Goal: Transaction & Acquisition: Purchase product/service

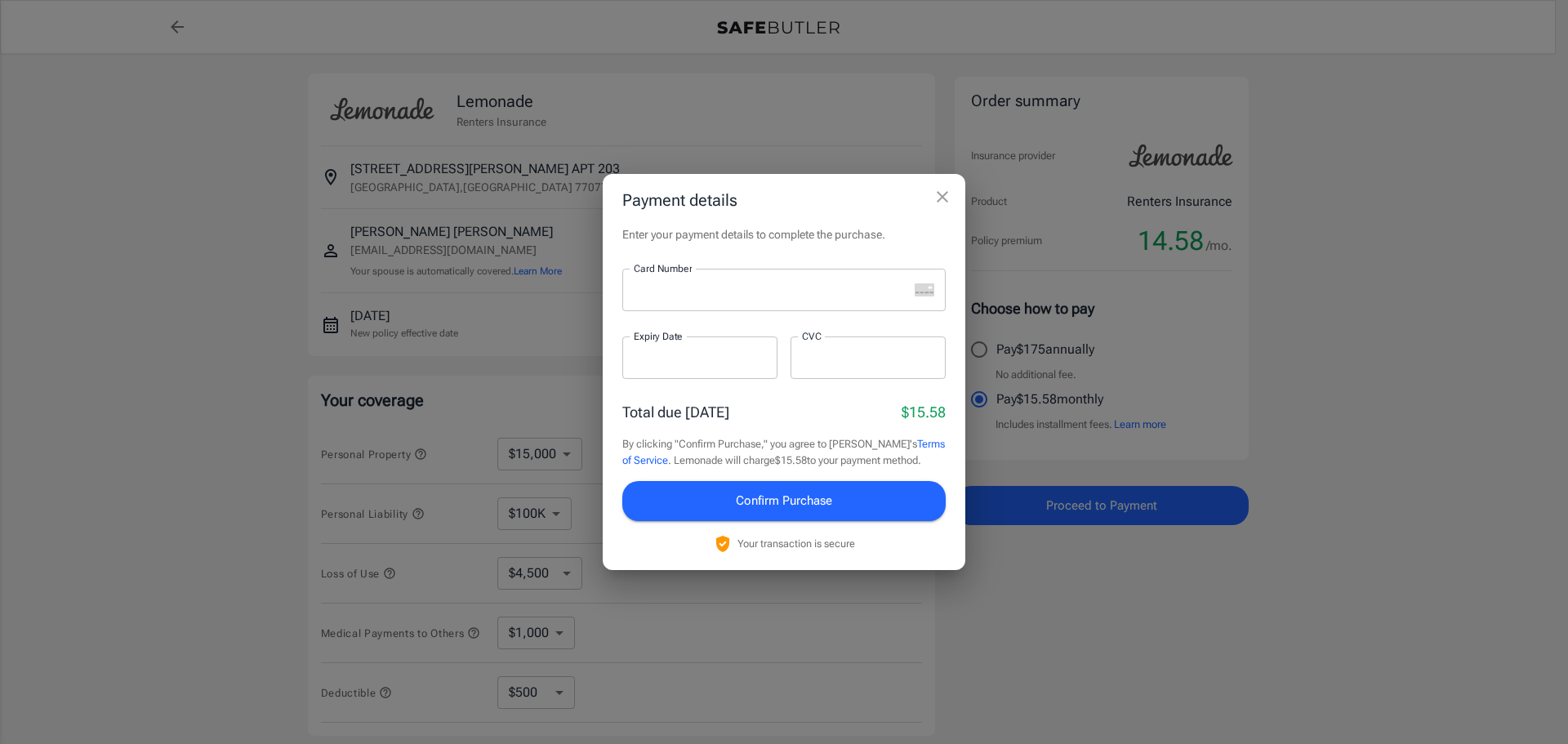
select select "15000"
select select "500"
click at [696, 302] on div at bounding box center [765, 290] width 286 height 43
click at [908, 374] on div at bounding box center [868, 358] width 155 height 43
click at [777, 512] on button "Confirm Purchase" at bounding box center [784, 501] width 323 height 39
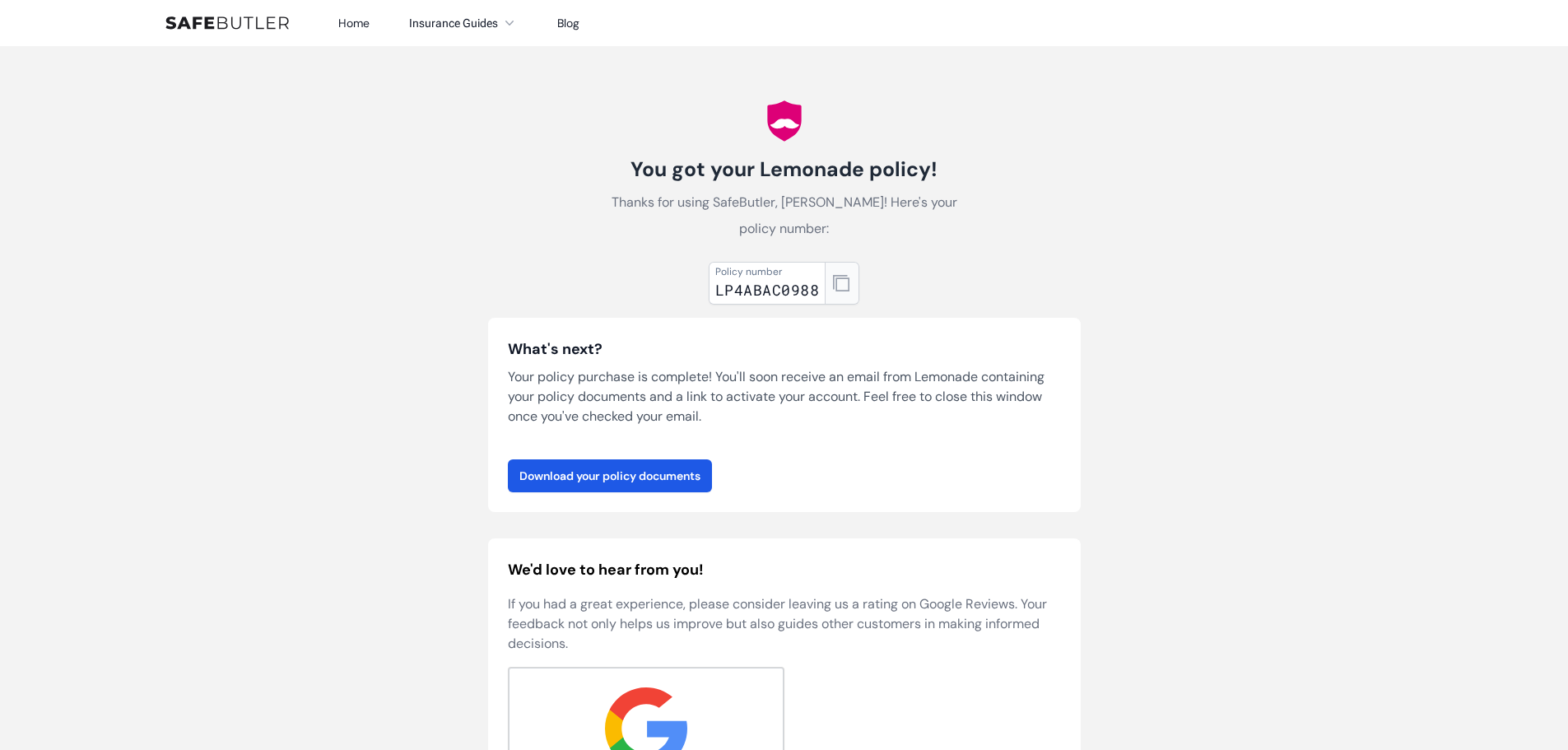
click at [834, 290] on icon "button" at bounding box center [842, 284] width 17 height 17
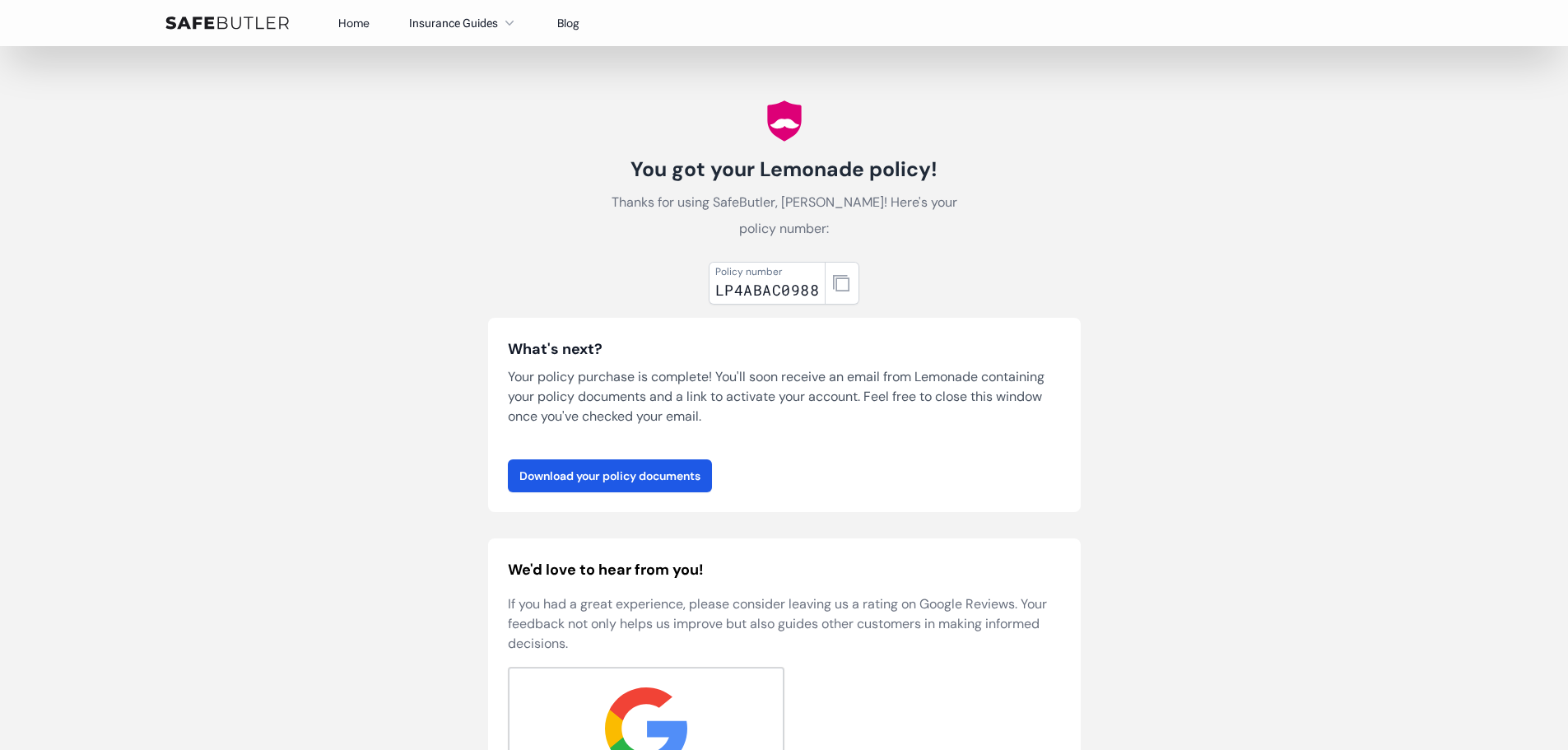
scroll to position [165, 0]
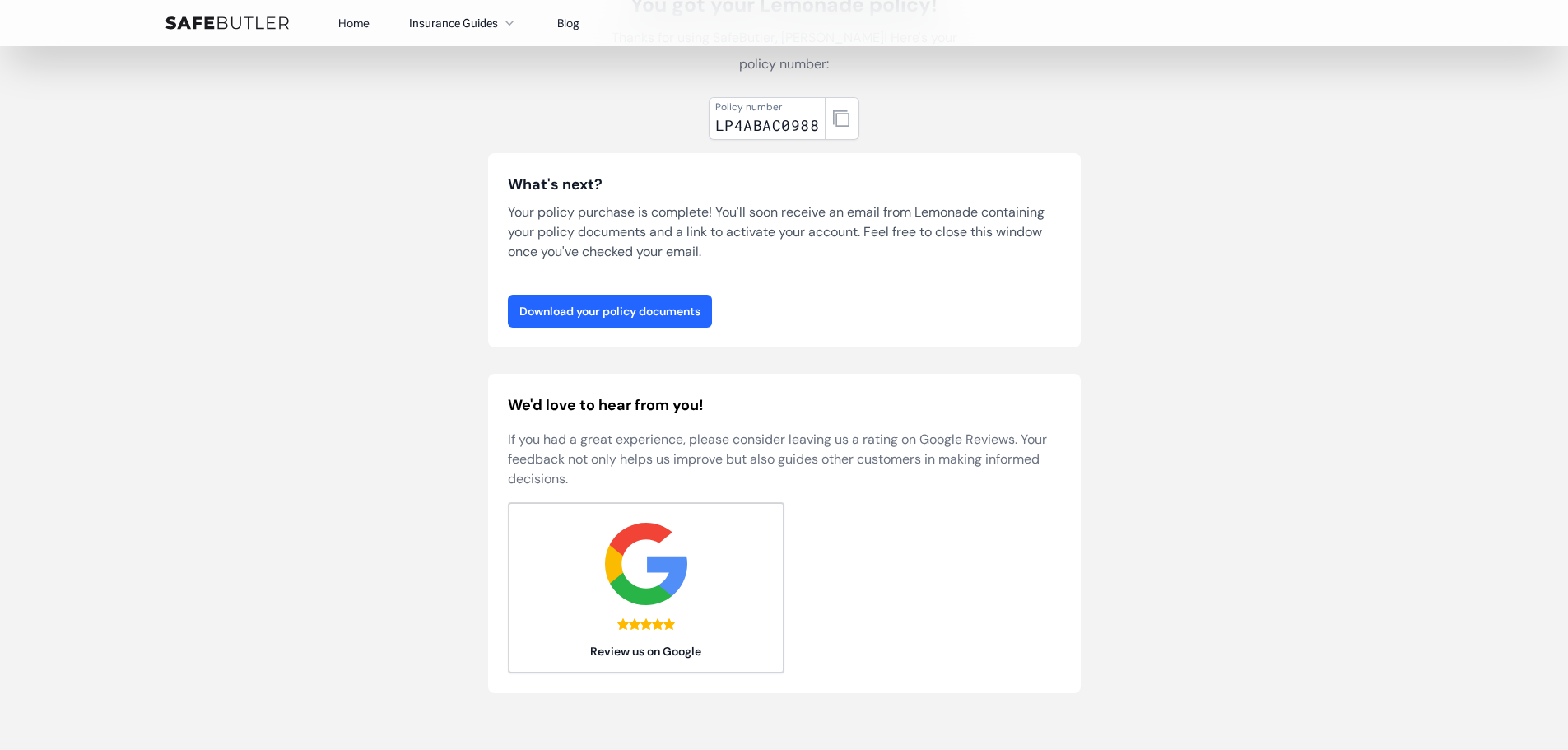
click at [618, 316] on link "Download your policy documents" at bounding box center [609, 311] width 204 height 33
